Goal: Browse casually

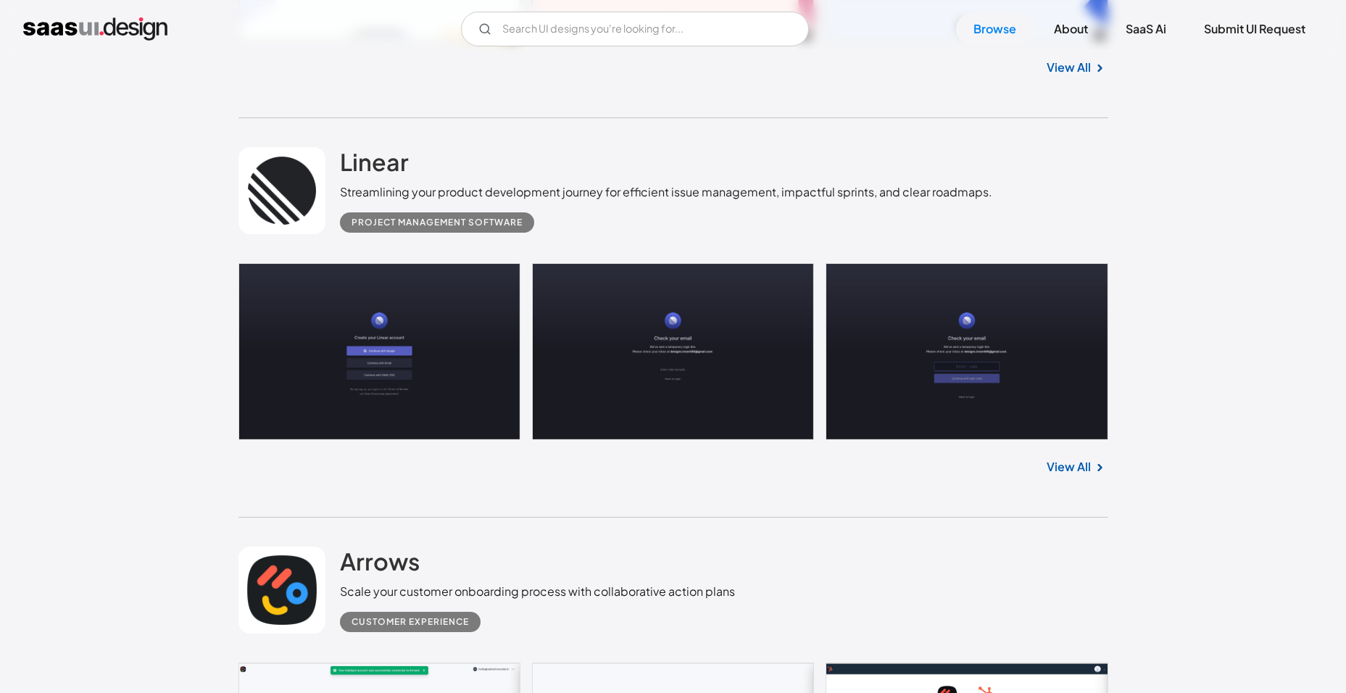
scroll to position [797, 0]
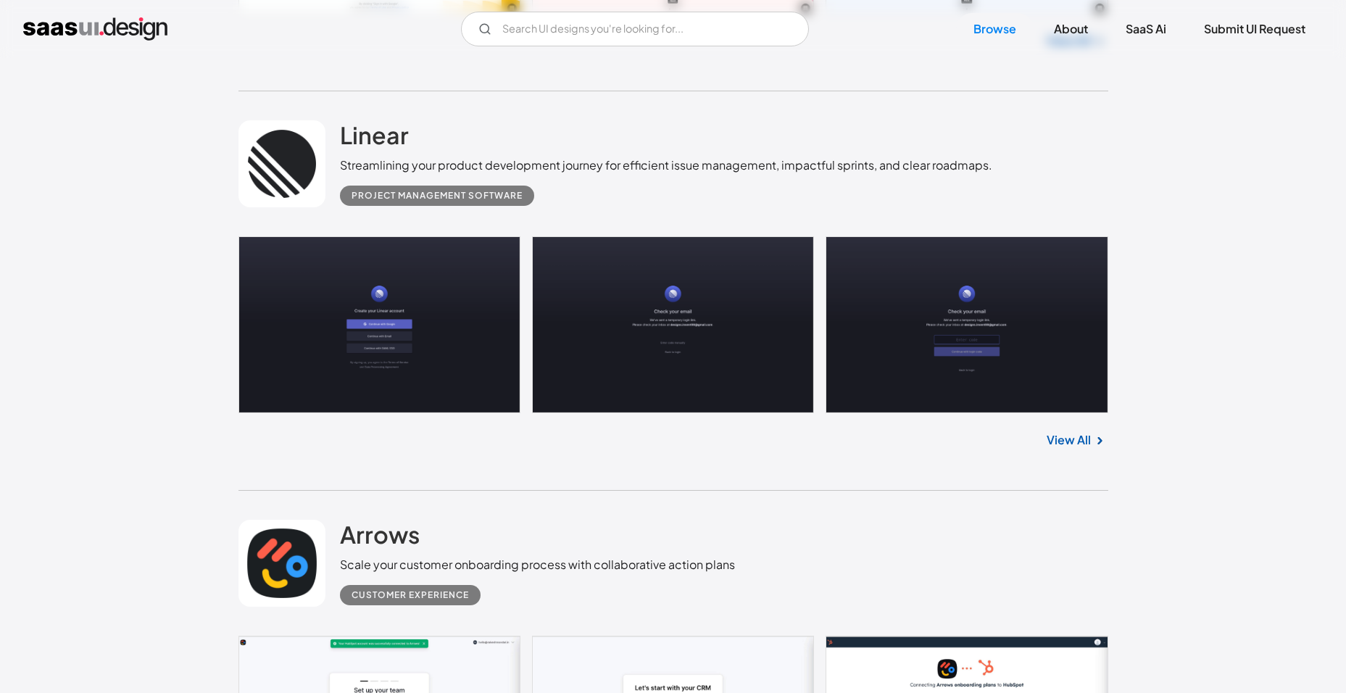
click at [315, 315] on link at bounding box center [673, 324] width 870 height 177
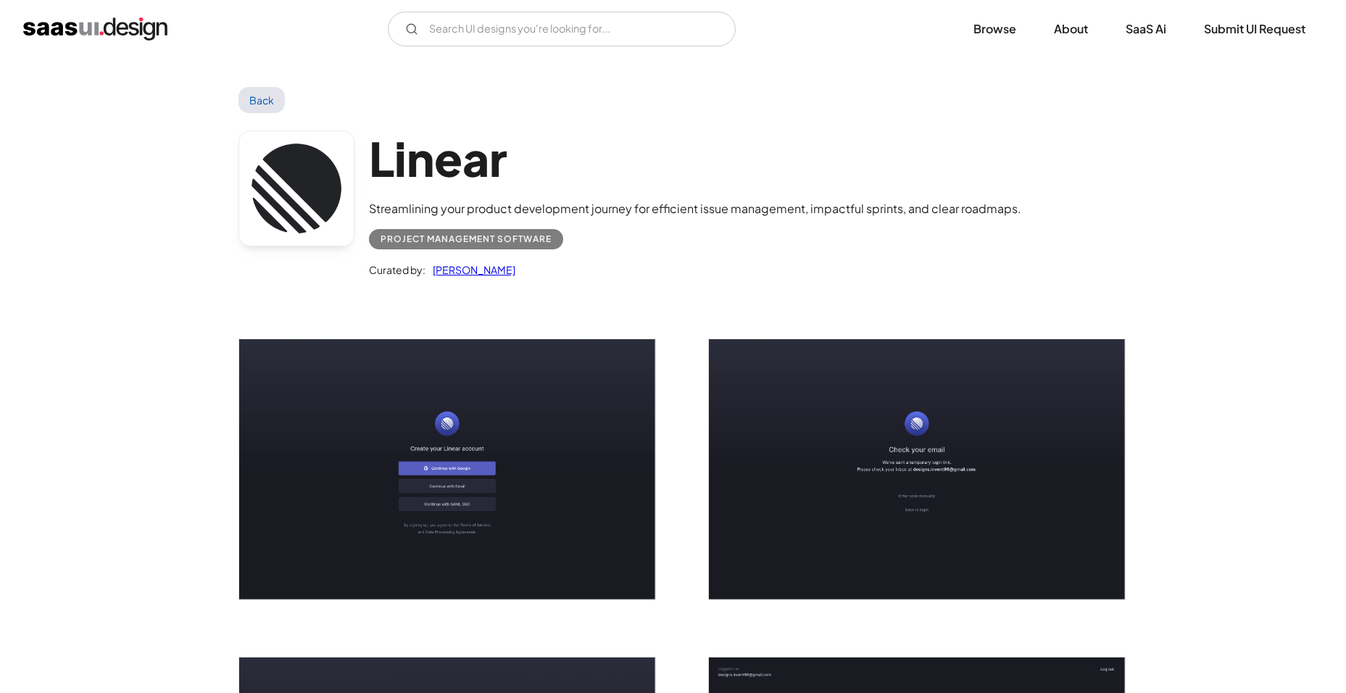
click at [540, 478] on img "open lightbox" at bounding box center [447, 469] width 416 height 260
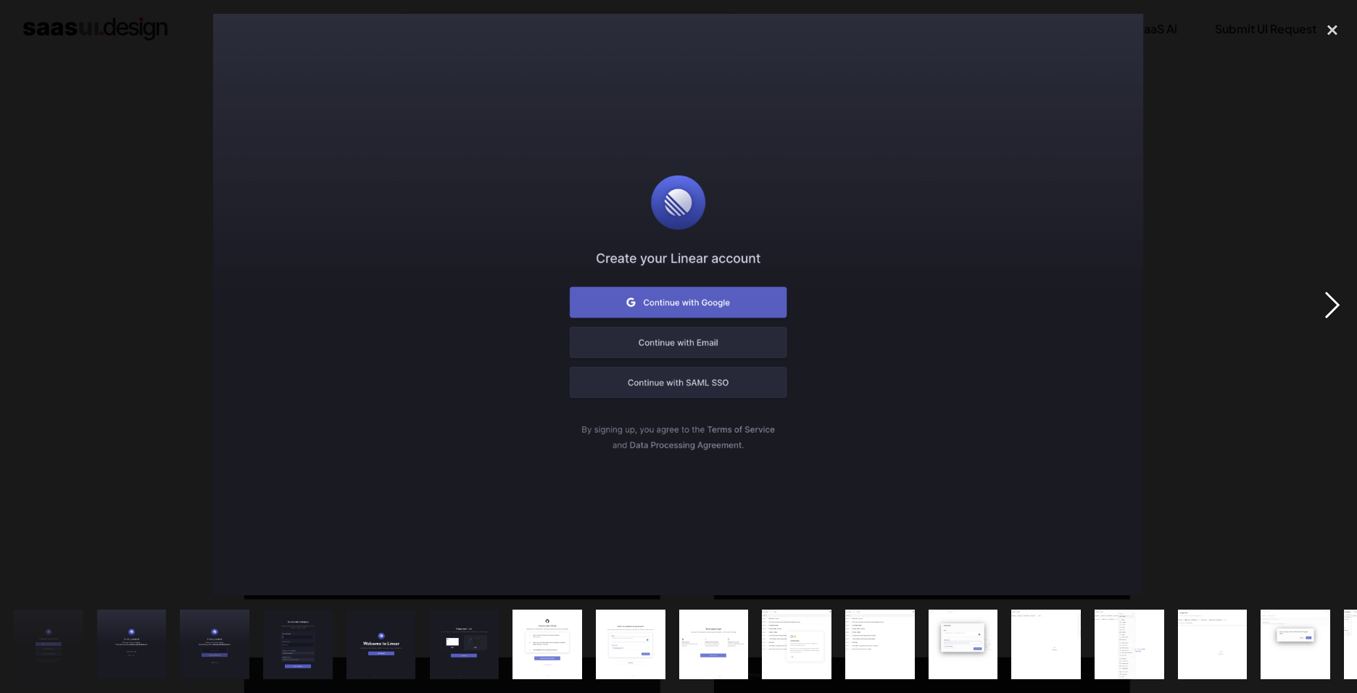
click at [1332, 297] on div "next image" at bounding box center [1332, 305] width 49 height 582
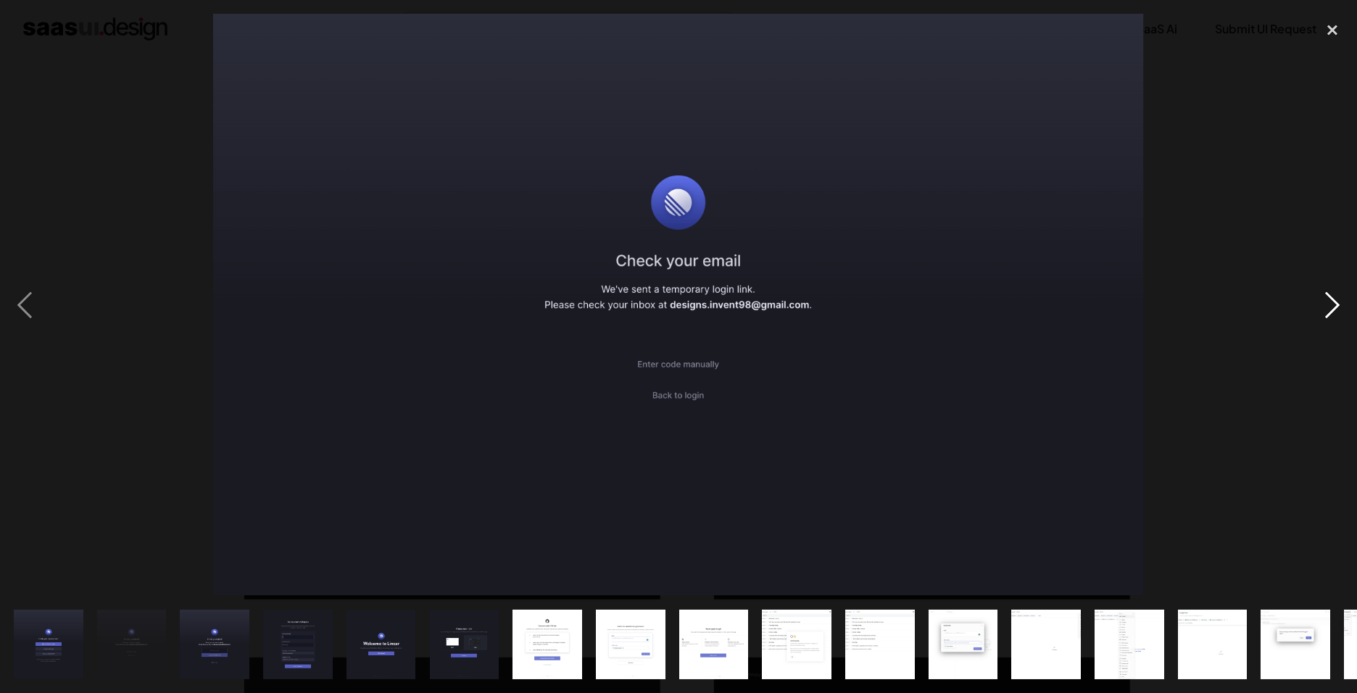
click at [1328, 304] on div "next image" at bounding box center [1332, 305] width 49 height 582
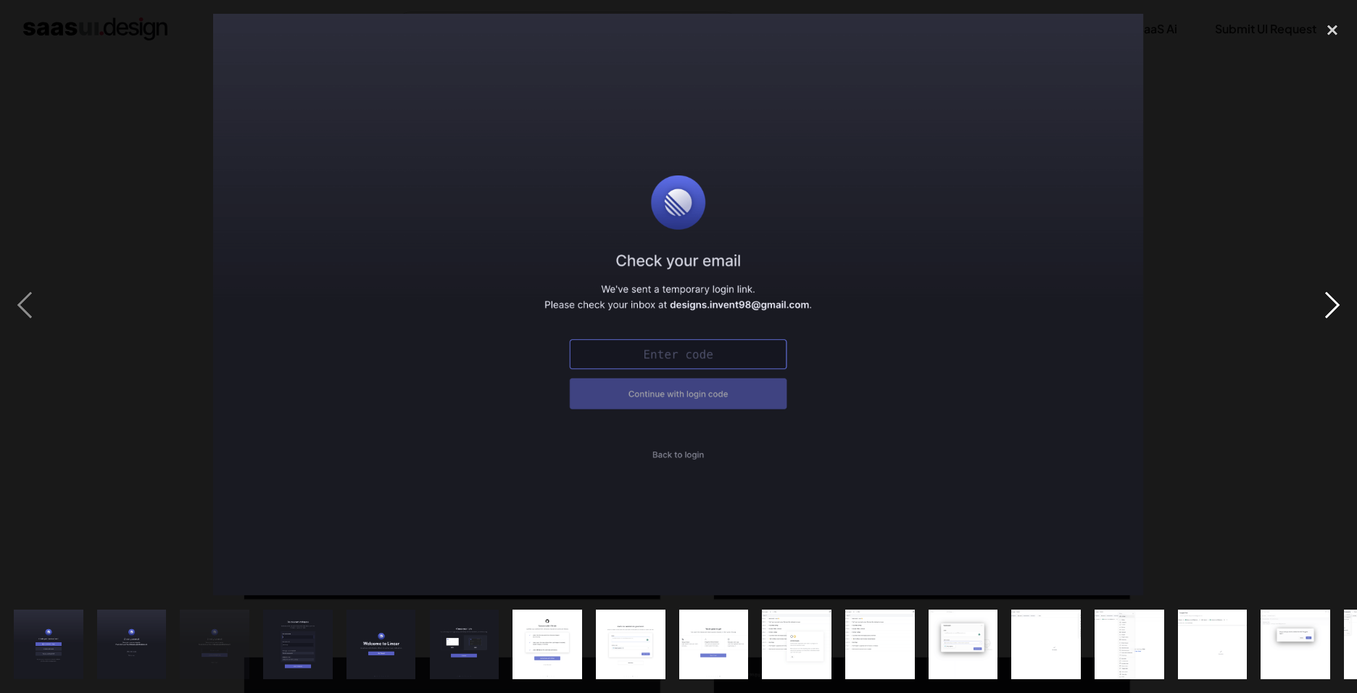
click at [1324, 306] on div "next image" at bounding box center [1332, 305] width 49 height 582
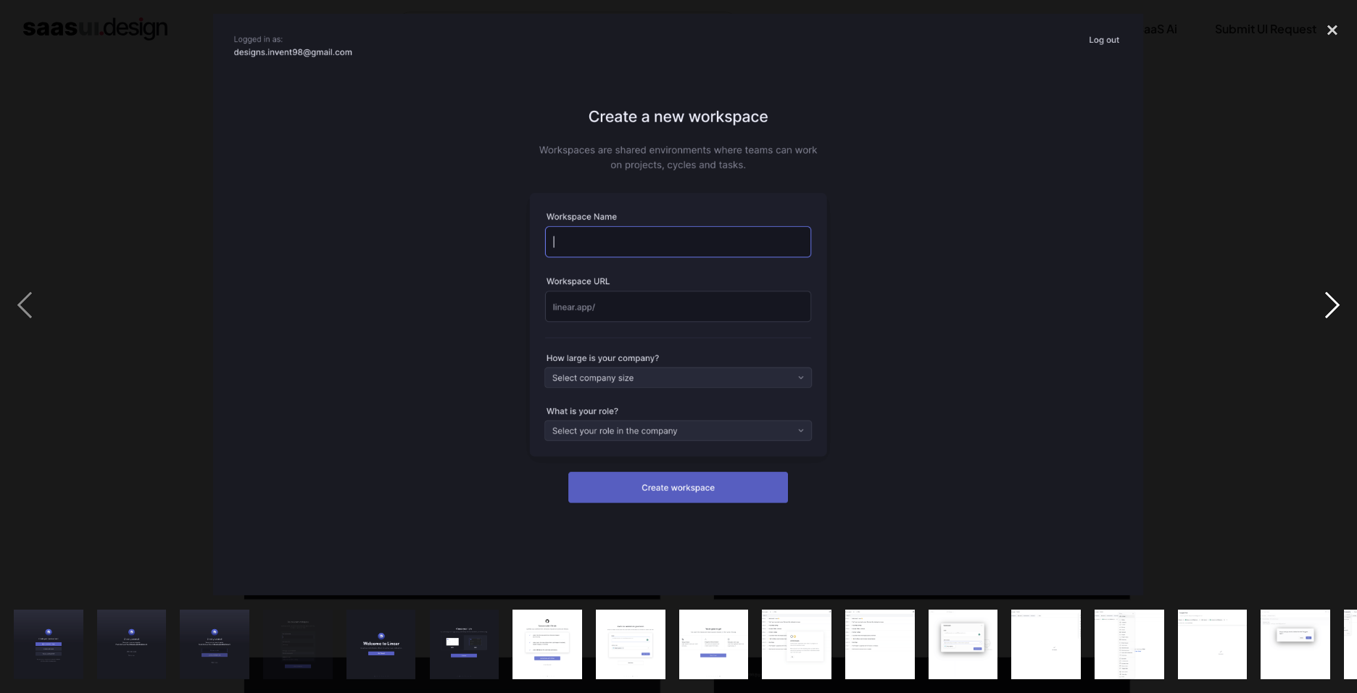
click at [1324, 306] on div "next image" at bounding box center [1332, 305] width 49 height 582
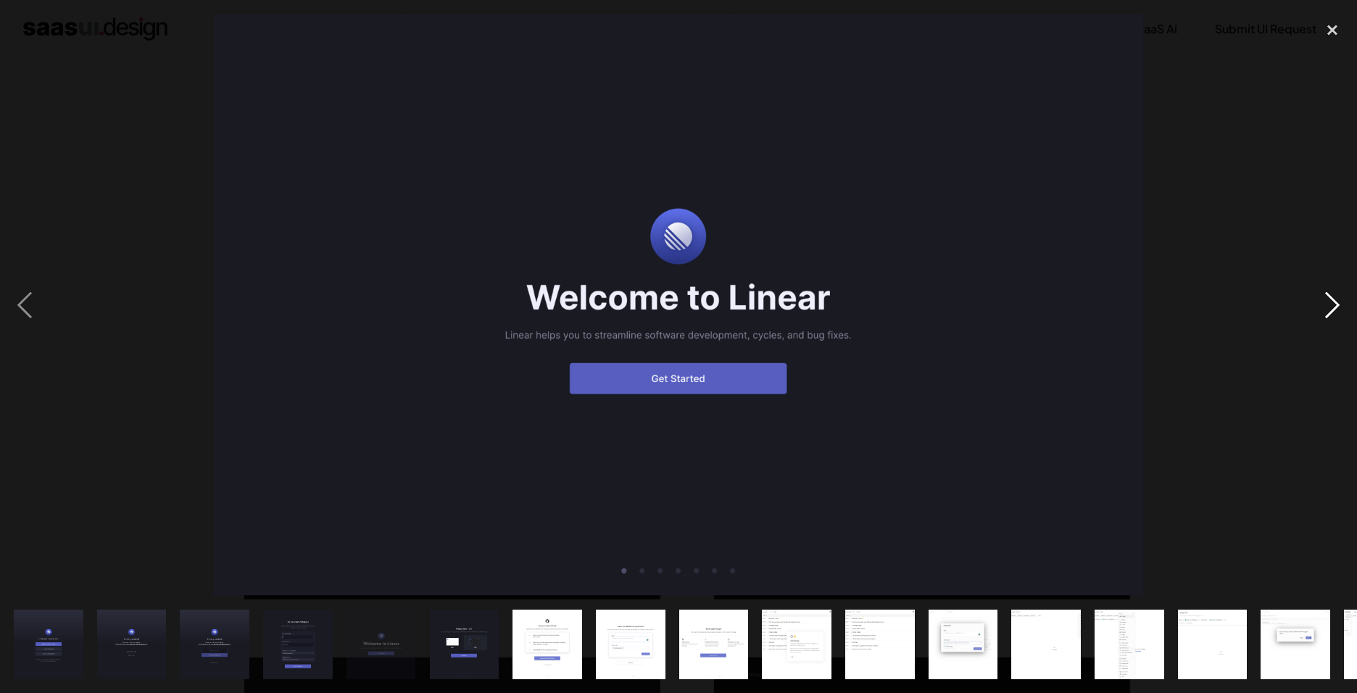
click at [1324, 306] on div "next image" at bounding box center [1332, 305] width 49 height 582
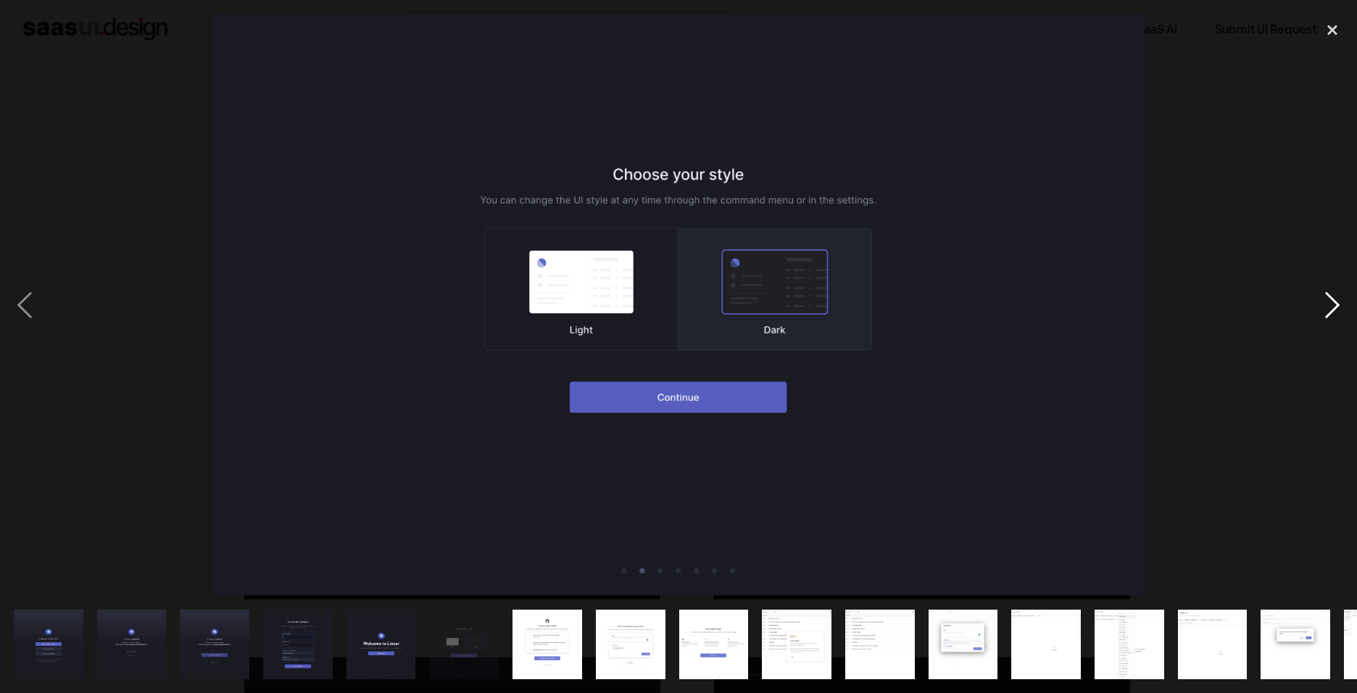
click at [1324, 306] on div "next image" at bounding box center [1332, 305] width 49 height 582
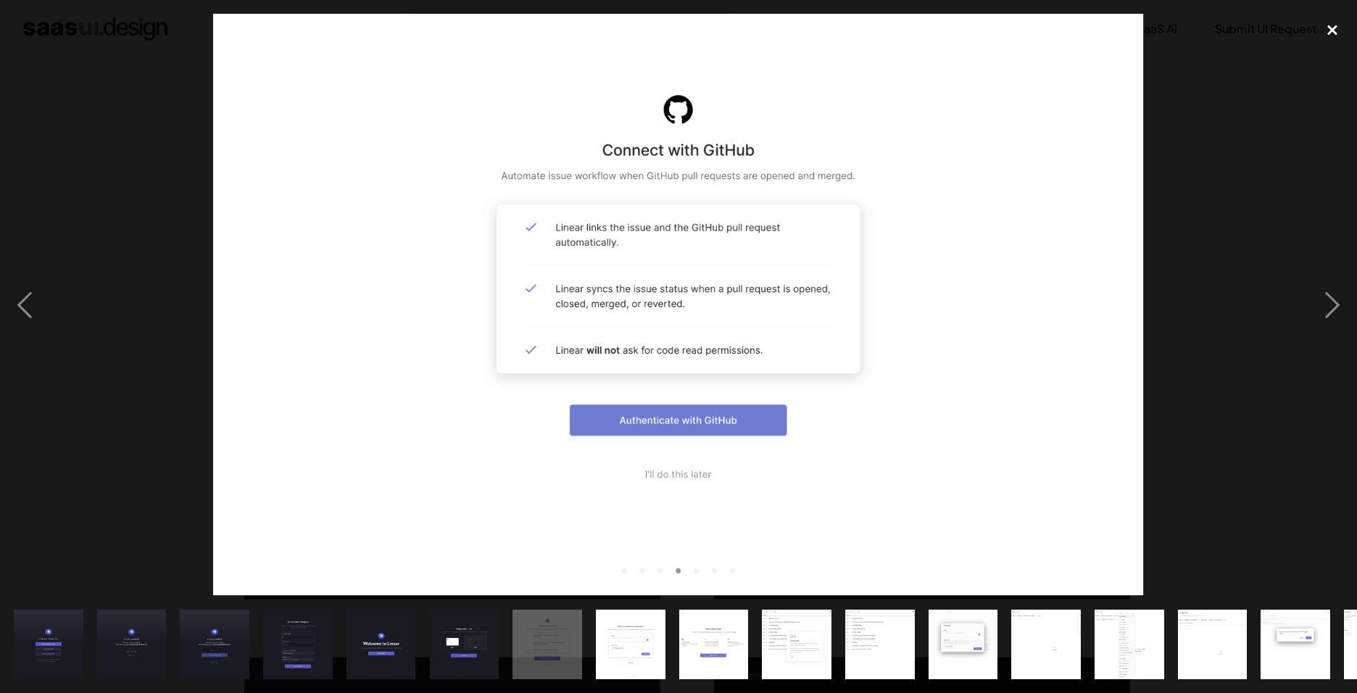
click at [1326, 24] on div "close lightbox" at bounding box center [1332, 30] width 49 height 32
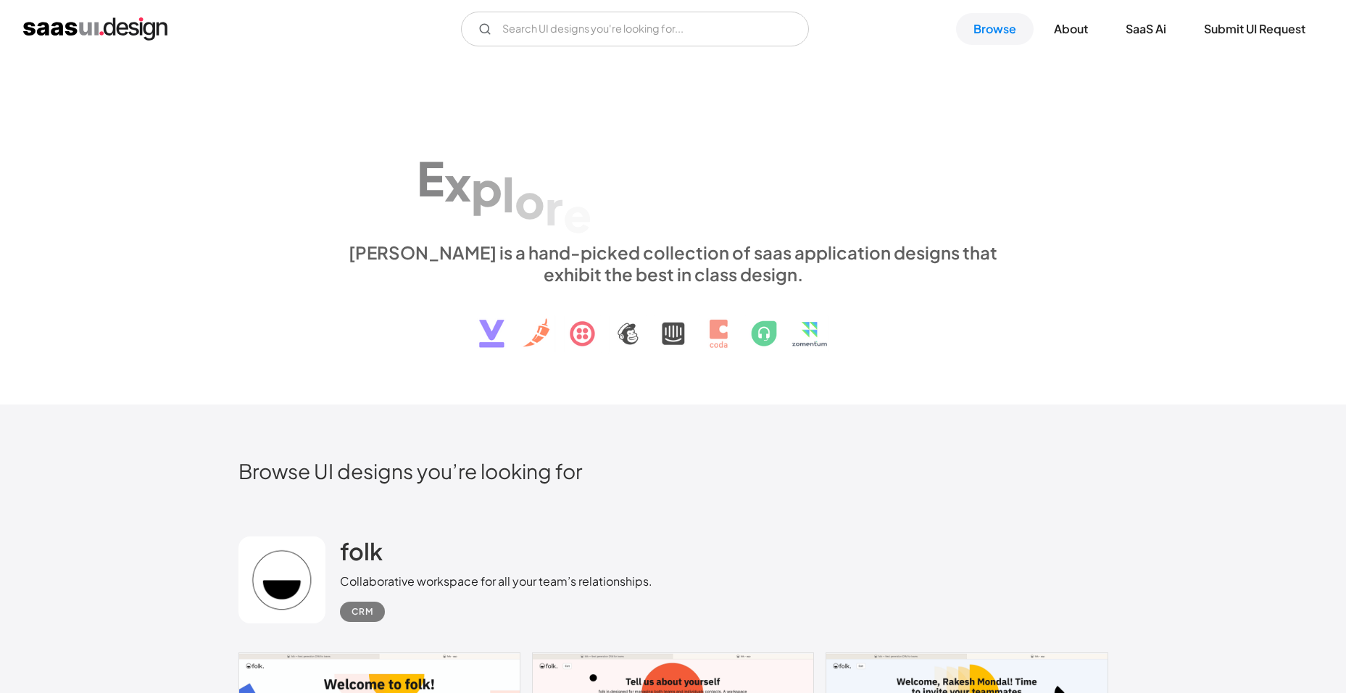
scroll to position [948, 0]
